Goal: Task Accomplishment & Management: Use online tool/utility

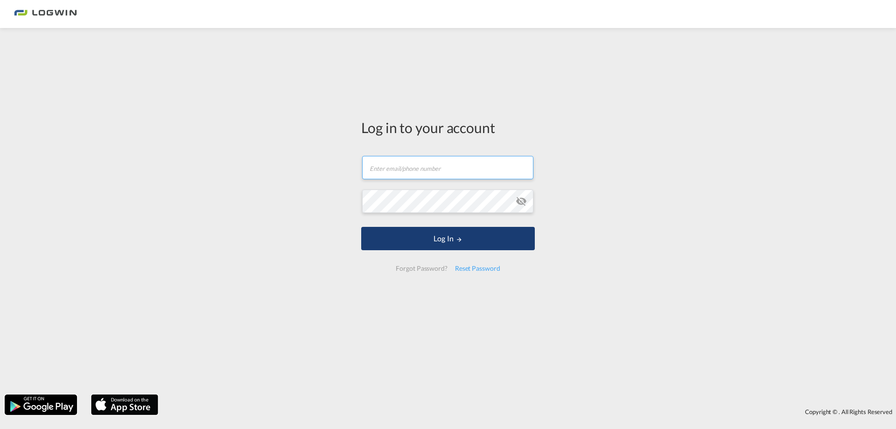
type input "[EMAIL_ADDRESS][DOMAIN_NAME]"
click at [463, 234] on button "Log In" at bounding box center [448, 238] width 174 height 23
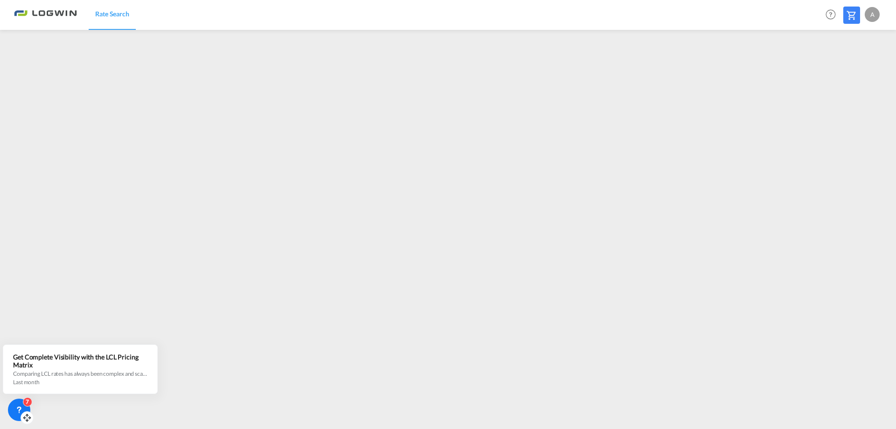
click at [20, 400] on div "7" at bounding box center [19, 409] width 22 height 22
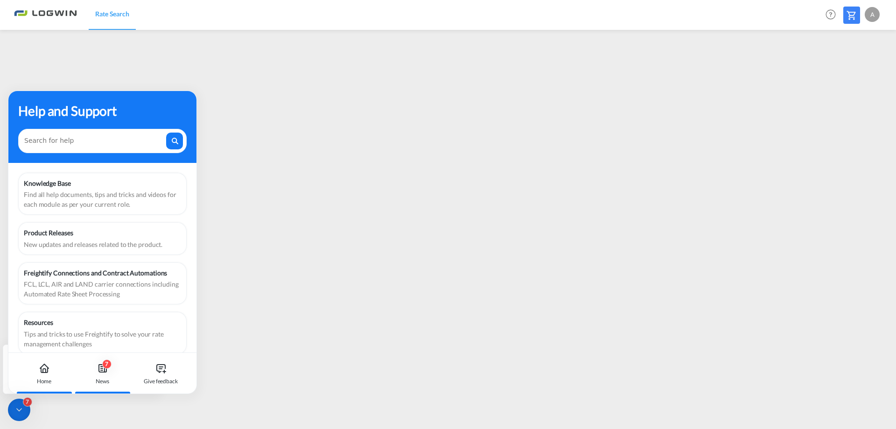
click at [105, 369] on icon at bounding box center [102, 368] width 11 height 11
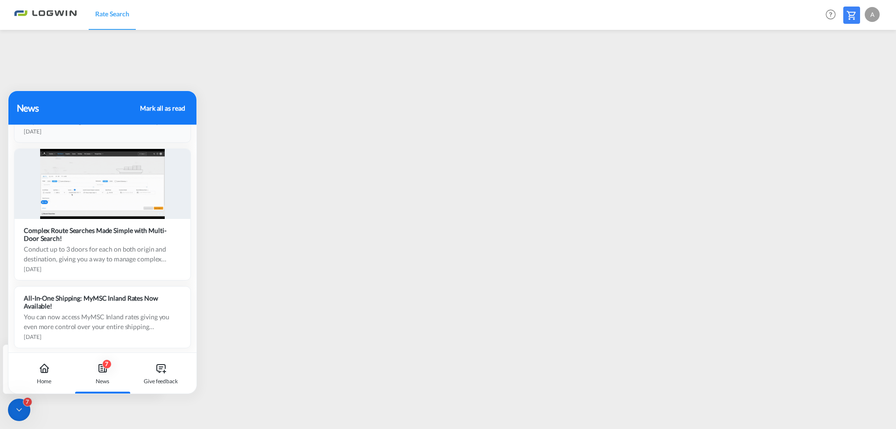
scroll to position [1214, 0]
click at [26, 406] on div "7" at bounding box center [19, 409] width 22 height 22
